Goal: Task Accomplishment & Management: Use online tool/utility

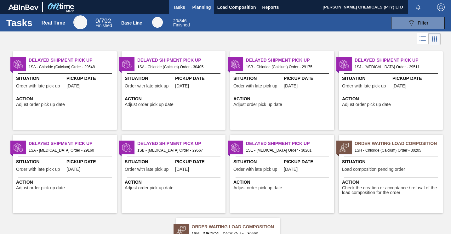
click at [206, 8] on span "Planning" at bounding box center [201, 7] width 19 height 8
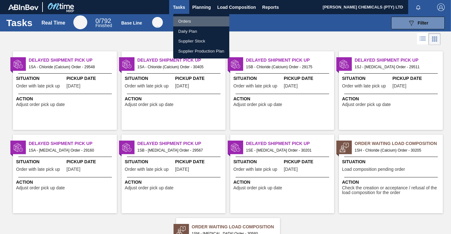
click at [181, 22] on li "Orders" at bounding box center [201, 21] width 56 height 10
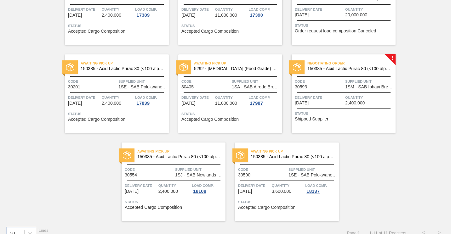
scroll to position [188, 0]
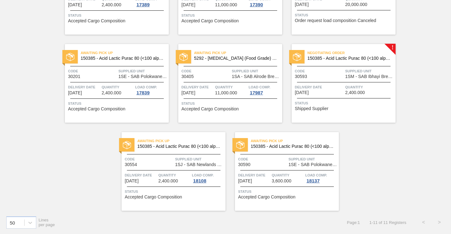
click at [351, 75] on span "1SM - SAB Ibhayi Brewery" at bounding box center [369, 76] width 49 height 5
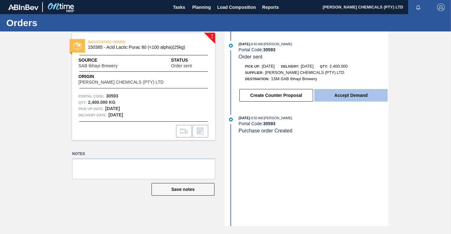
click at [356, 96] on button "Accept Demand" at bounding box center [350, 95] width 73 height 13
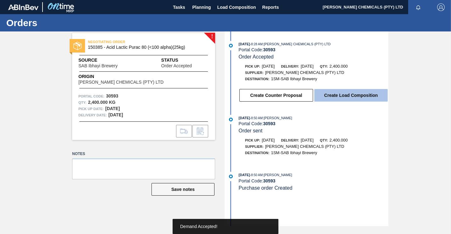
click at [351, 95] on button "Create Load Composition" at bounding box center [350, 95] width 73 height 13
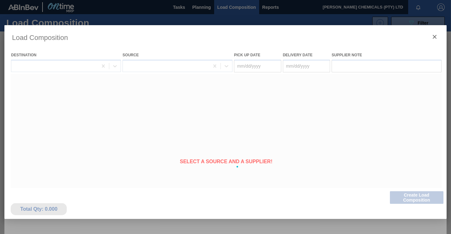
type Date "[DATE]"
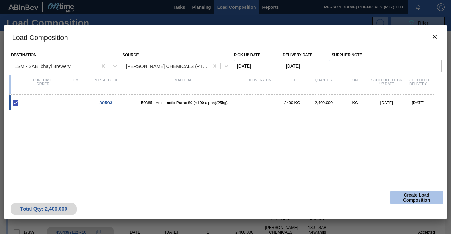
click at [406, 195] on button "Create Load Composition" at bounding box center [417, 198] width 54 height 13
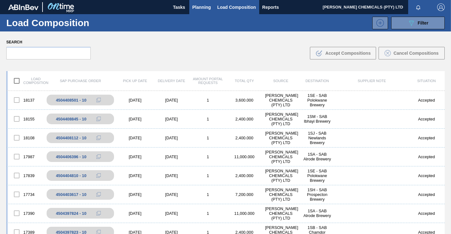
click at [197, 5] on span "Planning" at bounding box center [201, 7] width 19 height 8
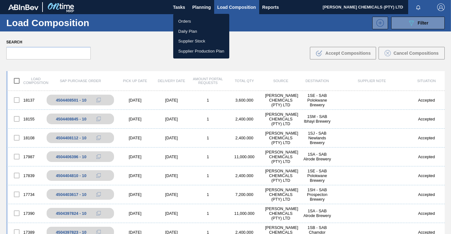
click at [190, 19] on li "Orders" at bounding box center [201, 21] width 56 height 10
